Goal: Task Accomplishment & Management: Complete application form

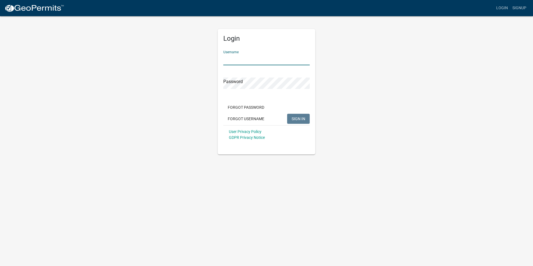
click at [237, 58] on input "Username" at bounding box center [266, 59] width 86 height 11
type input "Martincrete6"
click at [287, 114] on button "SIGN IN" at bounding box center [298, 119] width 23 height 10
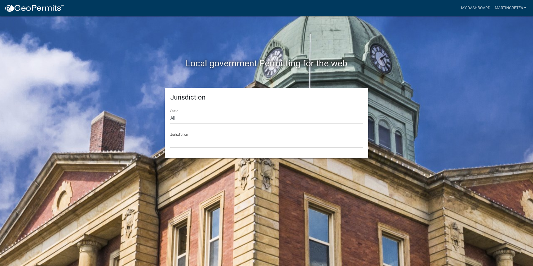
click at [185, 119] on select "All [US_STATE] [US_STATE] [US_STATE] [US_STATE] [US_STATE] [US_STATE] [US_STATE…" at bounding box center [266, 118] width 192 height 11
select select "[US_STATE]"
click at [170, 113] on select "All [US_STATE] [US_STATE] [US_STATE] [US_STATE] [US_STATE] [US_STATE] [US_STATE…" at bounding box center [266, 118] width 192 height 11
click at [204, 143] on select "[GEOGRAPHIC_DATA], [US_STATE] [GEOGRAPHIC_DATA], [US_STATE] [GEOGRAPHIC_DATA], …" at bounding box center [266, 141] width 192 height 11
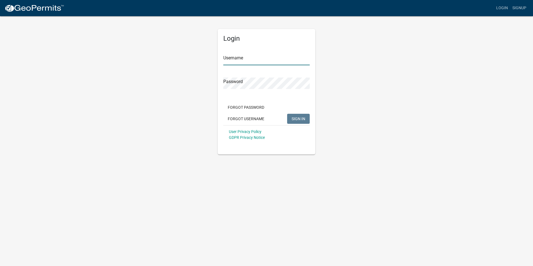
click at [243, 56] on input "Username" at bounding box center [266, 59] width 86 height 11
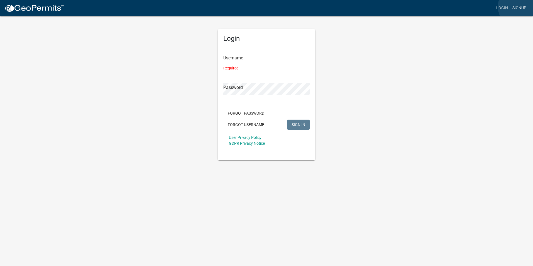
click at [520, 7] on link "Signup" at bounding box center [519, 8] width 18 height 11
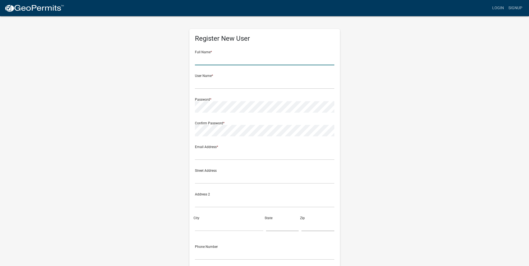
click at [216, 58] on input "text" at bounding box center [264, 59] width 139 height 11
type input "Joshua Martin"
type input "martincrete6@gmail.com"
type input "2930 30th st dr se"
type input "CEDAR RAPIDS"
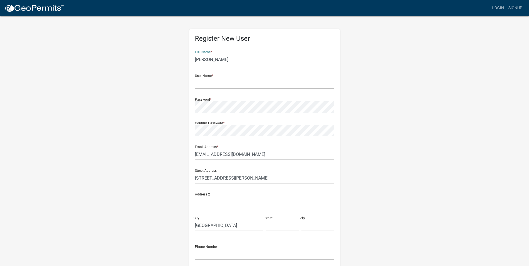
type input "IA"
type input "52403"
type input "3195517809"
click at [221, 78] on input "text" at bounding box center [264, 82] width 139 height 11
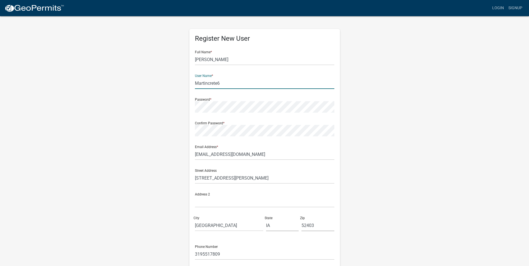
type input "Martincrete6"
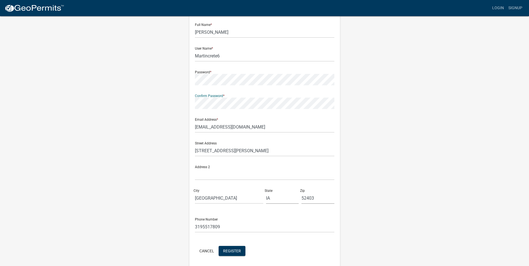
scroll to position [48, 0]
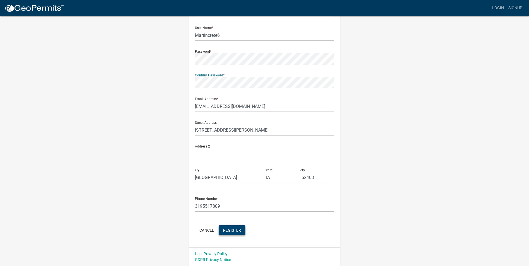
click at [229, 233] on button "Register" at bounding box center [231, 230] width 27 height 10
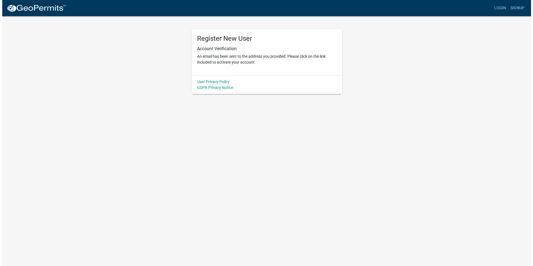
scroll to position [0, 0]
